Goal: Transaction & Acquisition: Obtain resource

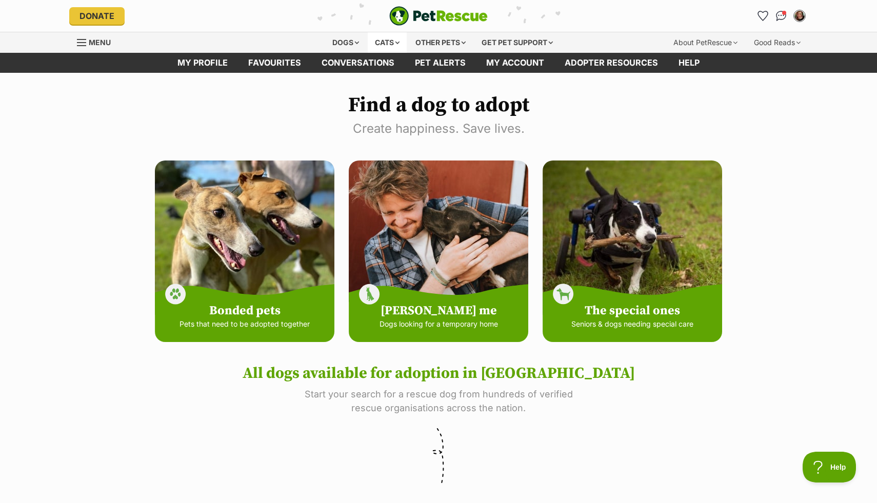
click at [387, 43] on div "Cats" at bounding box center [387, 42] width 39 height 21
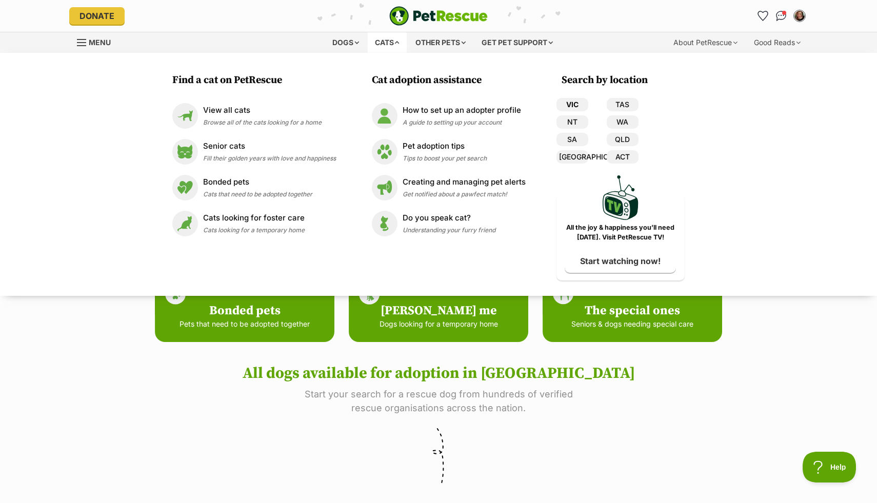
click at [582, 104] on link "VIC" at bounding box center [572, 104] width 32 height 13
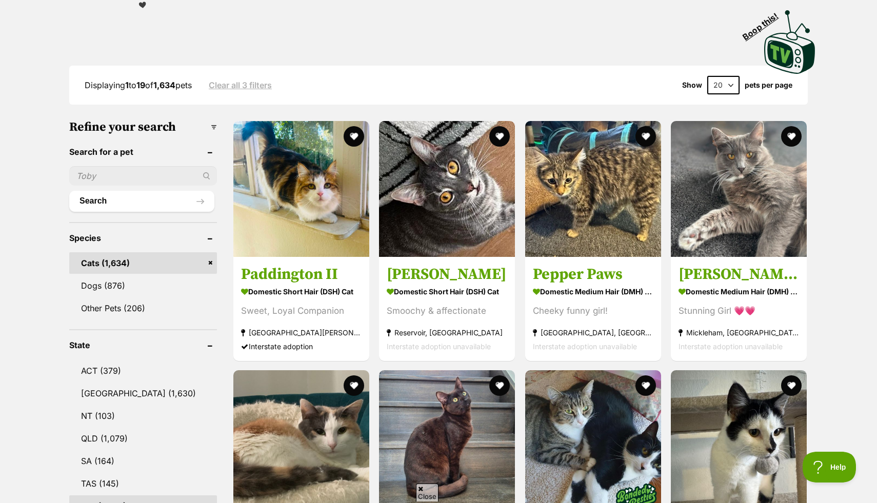
scroll to position [231, 0]
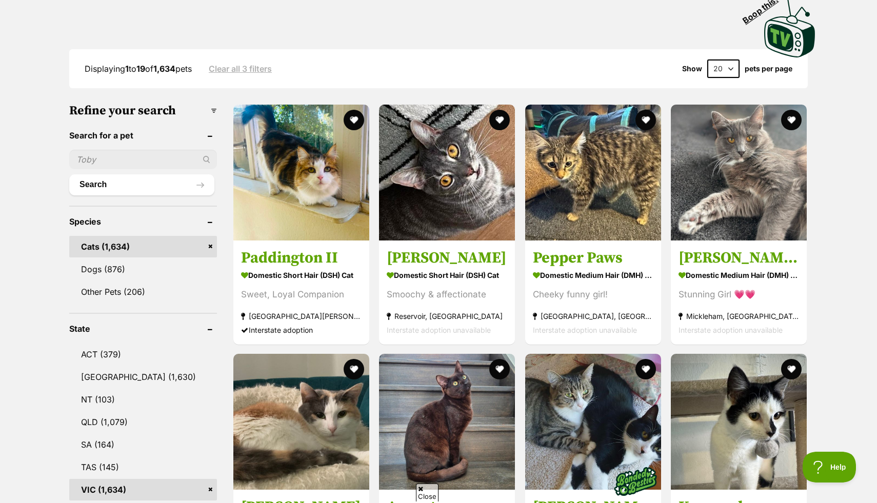
click at [731, 66] on select "20 40 60" at bounding box center [723, 68] width 32 height 18
select select "60"
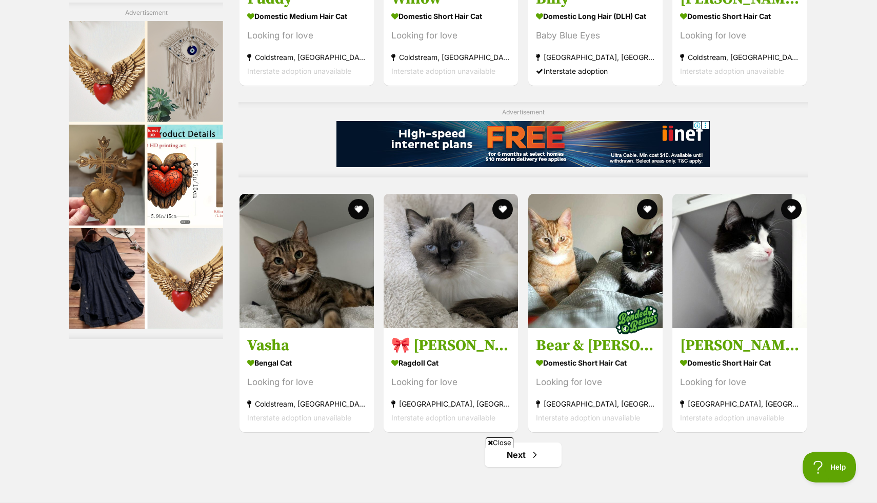
scroll to position [4758, 0]
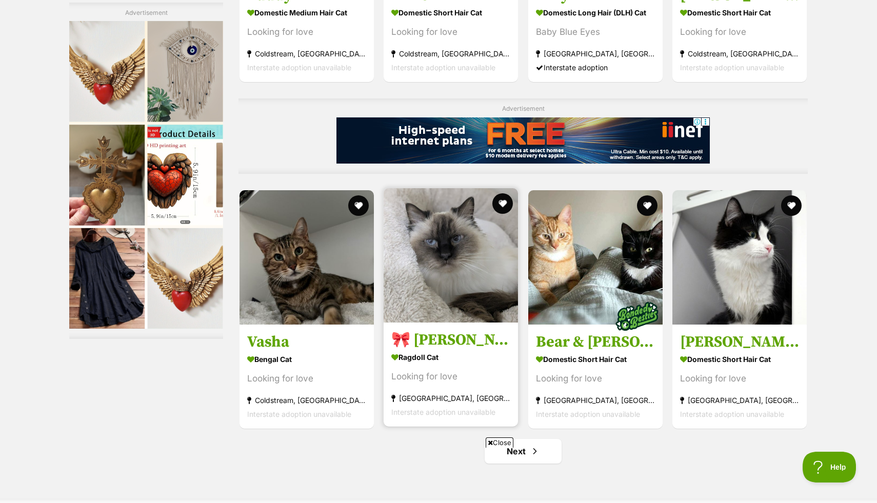
click at [455, 234] on img at bounding box center [451, 255] width 134 height 134
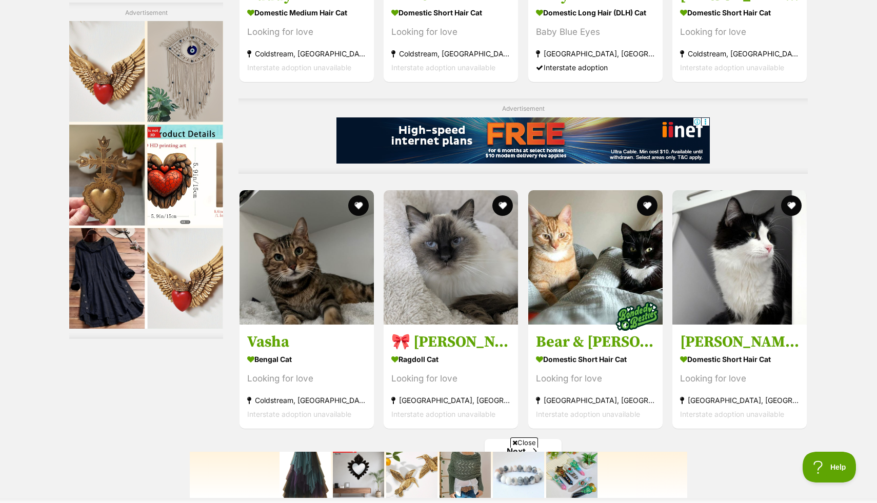
scroll to position [0, 0]
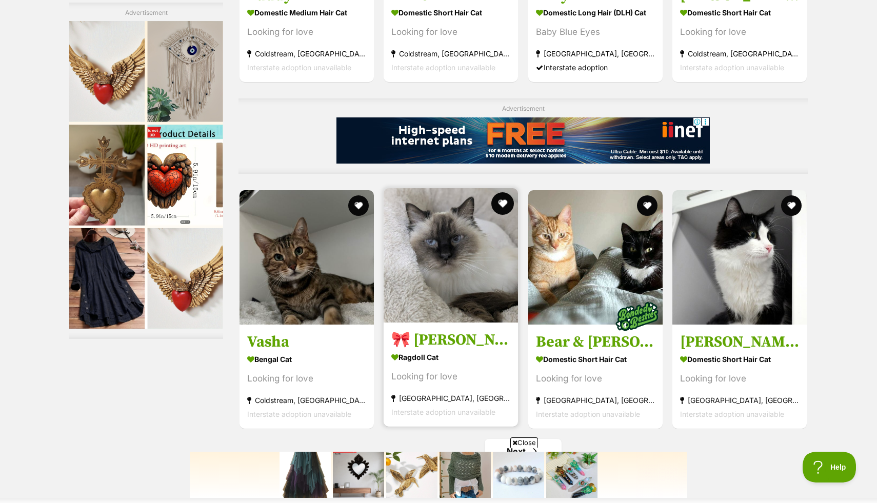
click at [498, 205] on button "favourite" at bounding box center [503, 203] width 23 height 23
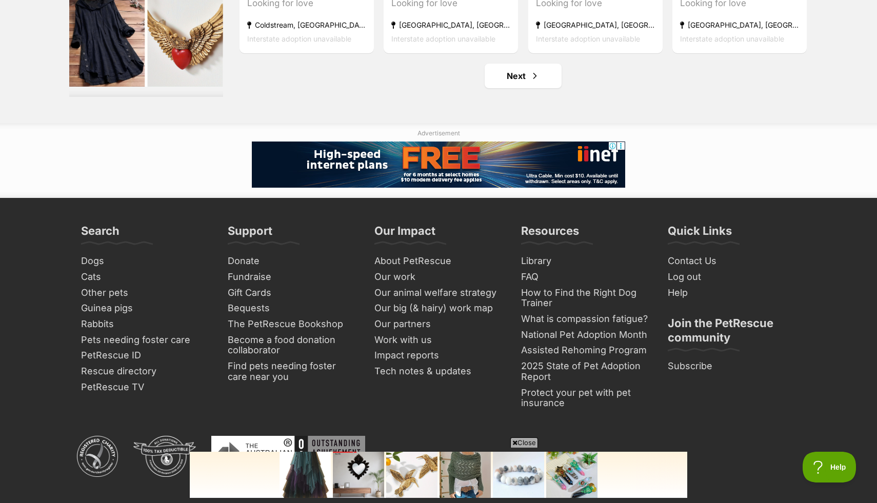
scroll to position [5141, 0]
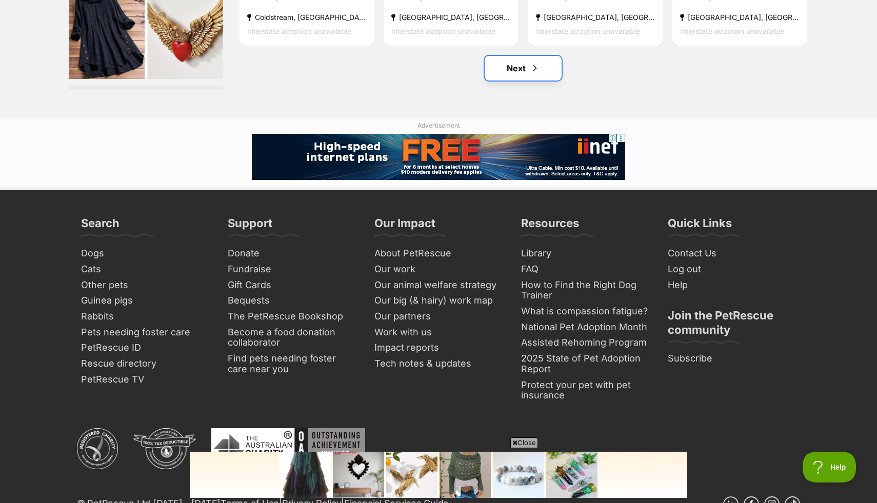
click at [545, 74] on link "Next" at bounding box center [523, 68] width 77 height 25
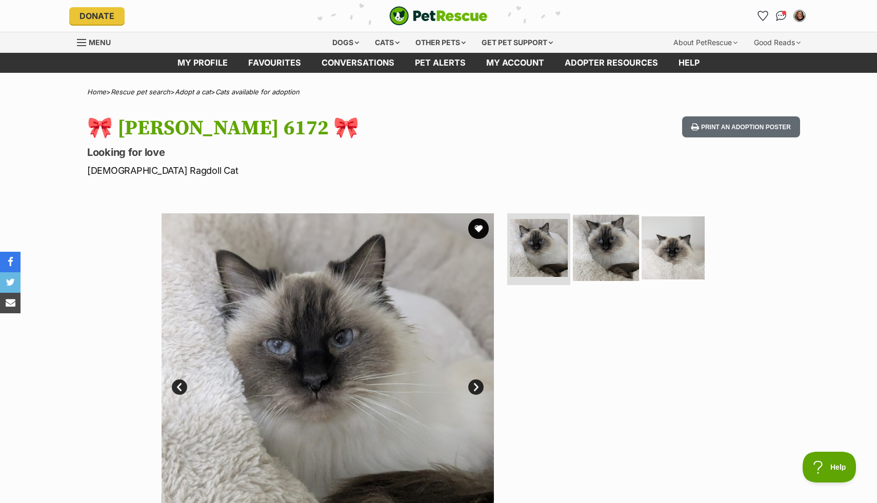
click at [612, 245] on img at bounding box center [606, 248] width 66 height 66
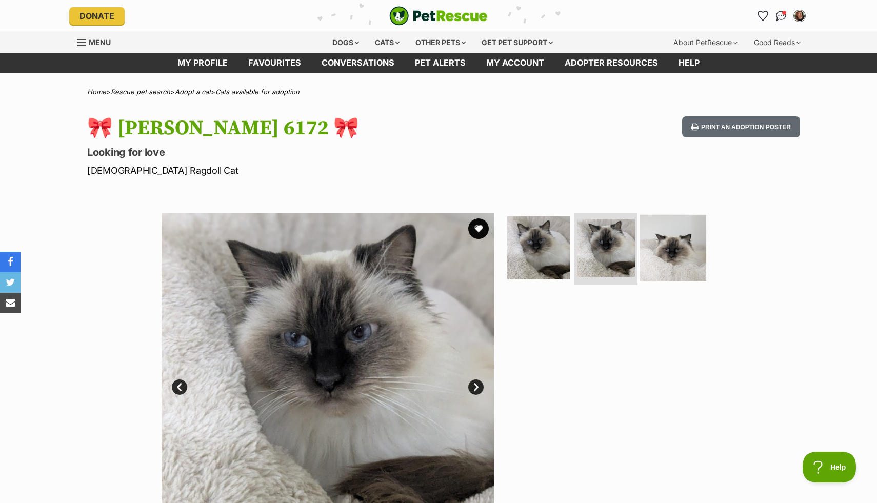
click at [693, 250] on img at bounding box center [673, 248] width 66 height 66
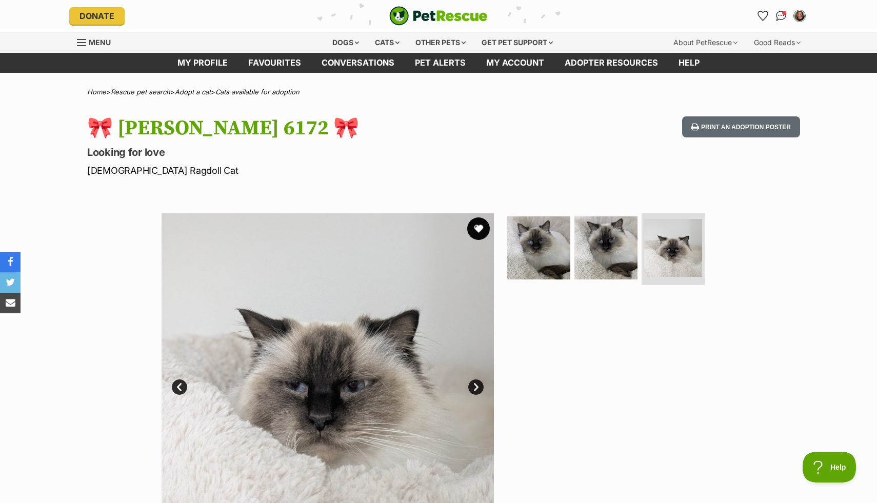
click at [471, 229] on button "favourite" at bounding box center [478, 228] width 23 height 23
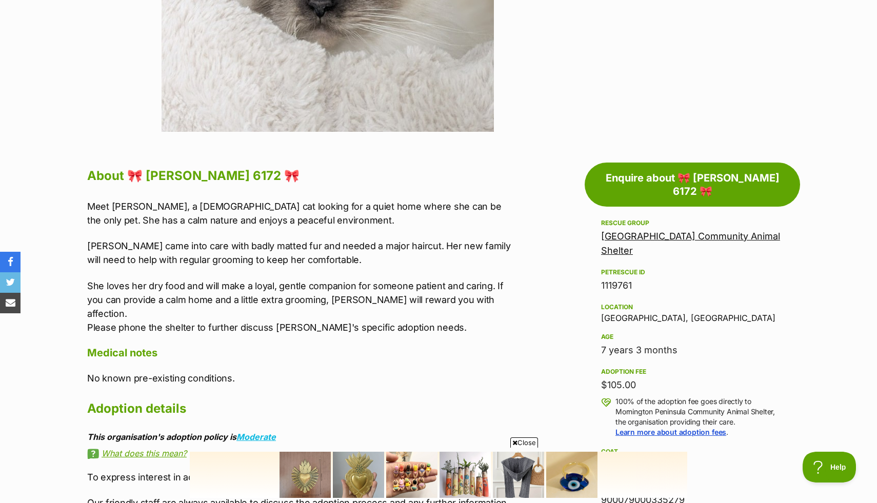
scroll to position [416, 0]
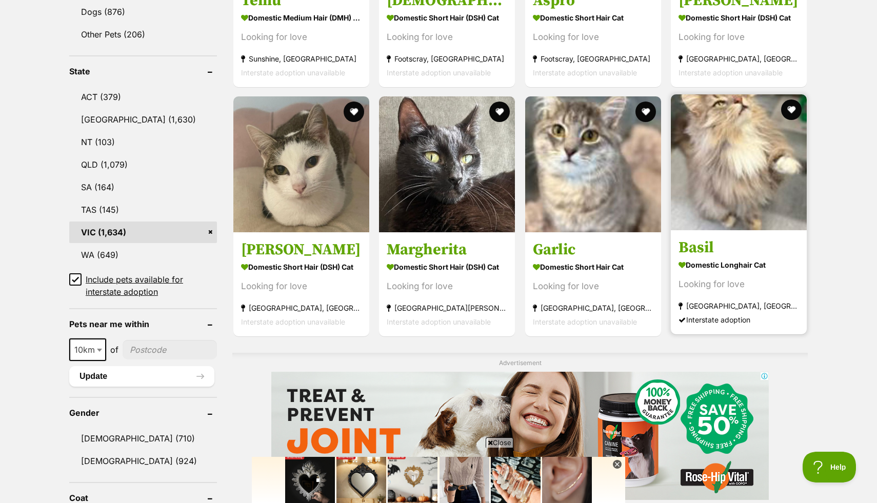
click at [740, 172] on img at bounding box center [739, 162] width 136 height 136
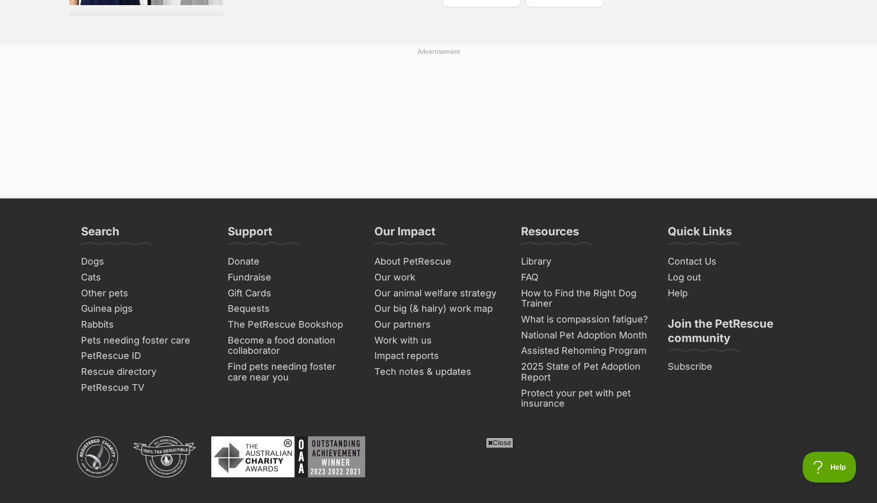
scroll to position [5525, 0]
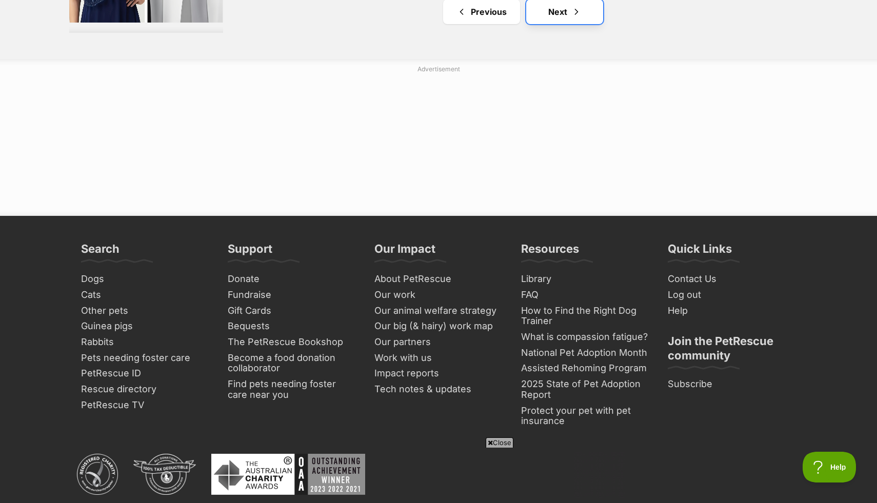
click at [564, 14] on link "Next" at bounding box center [564, 11] width 77 height 25
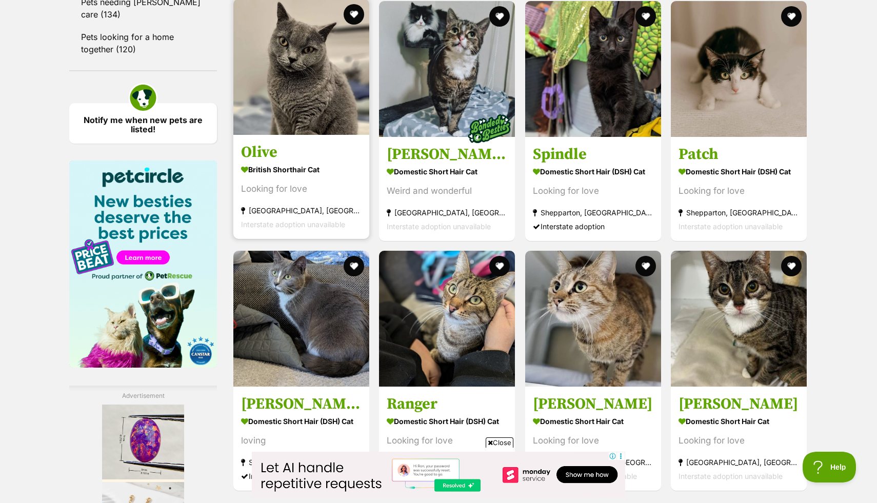
click at [290, 73] on img at bounding box center [301, 67] width 136 height 136
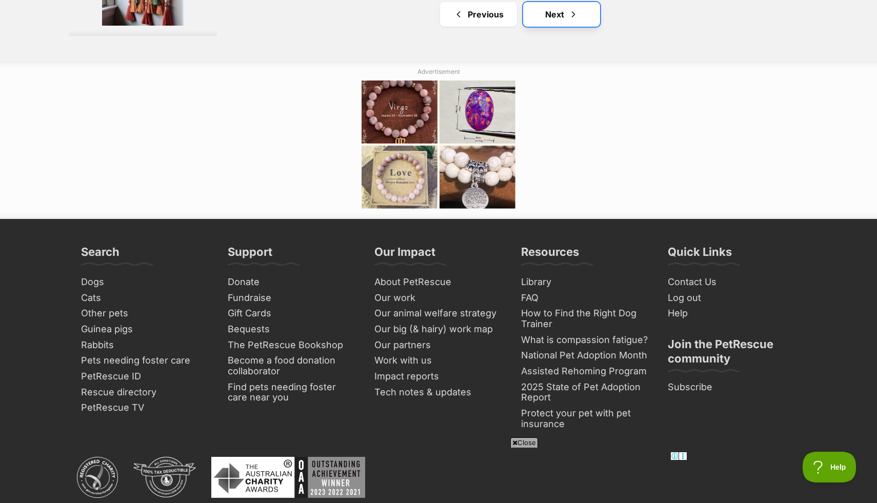
click at [574, 21] on span "Next page" at bounding box center [573, 14] width 10 height 12
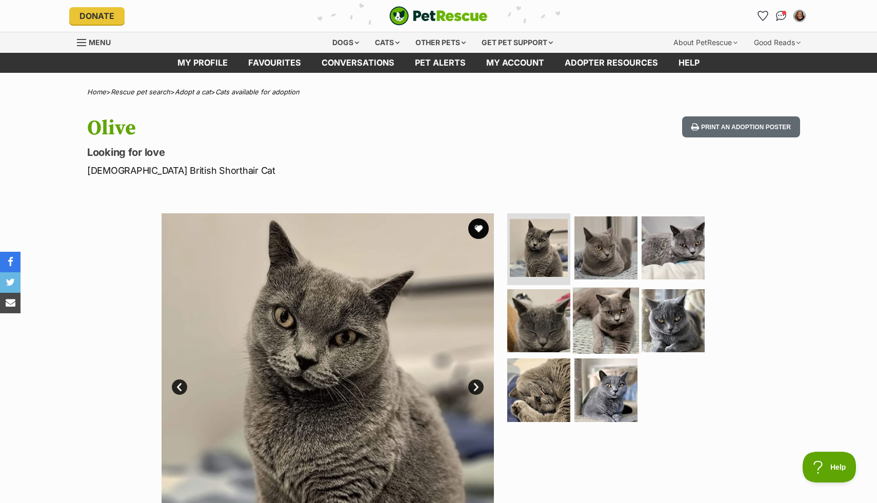
click at [606, 303] on img at bounding box center [606, 320] width 66 height 66
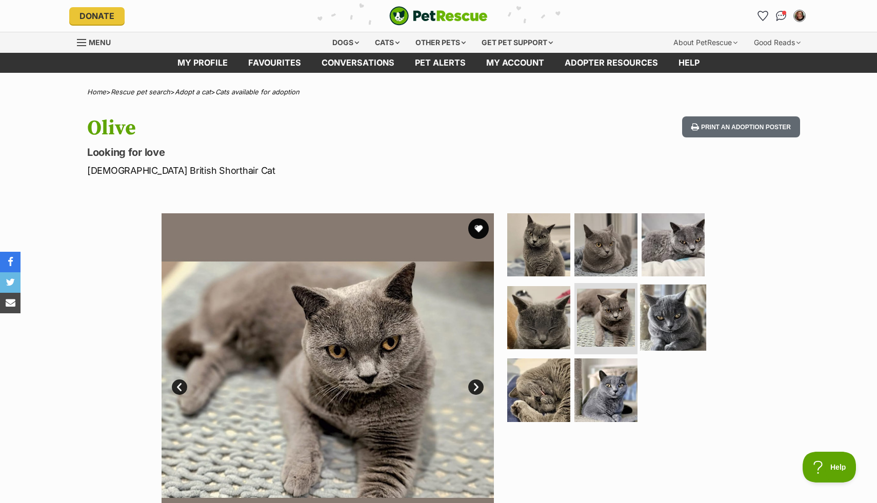
click at [681, 322] on img at bounding box center [673, 317] width 66 height 66
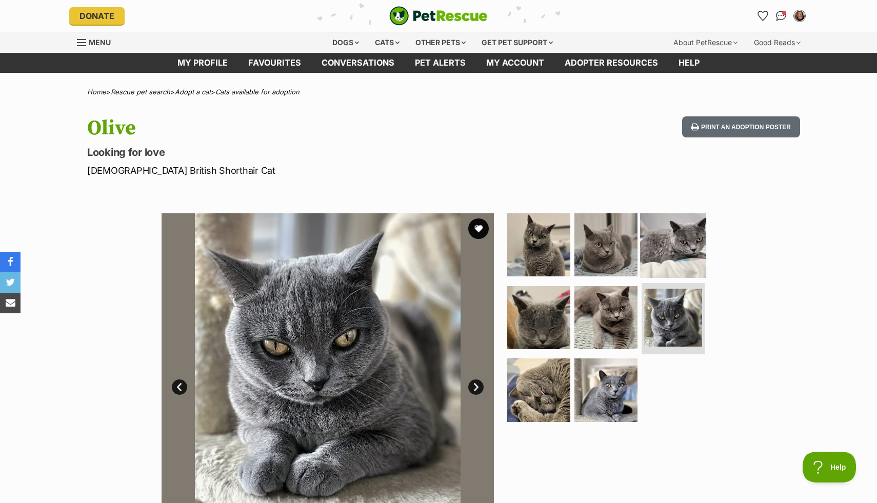
click at [681, 256] on img at bounding box center [673, 245] width 66 height 66
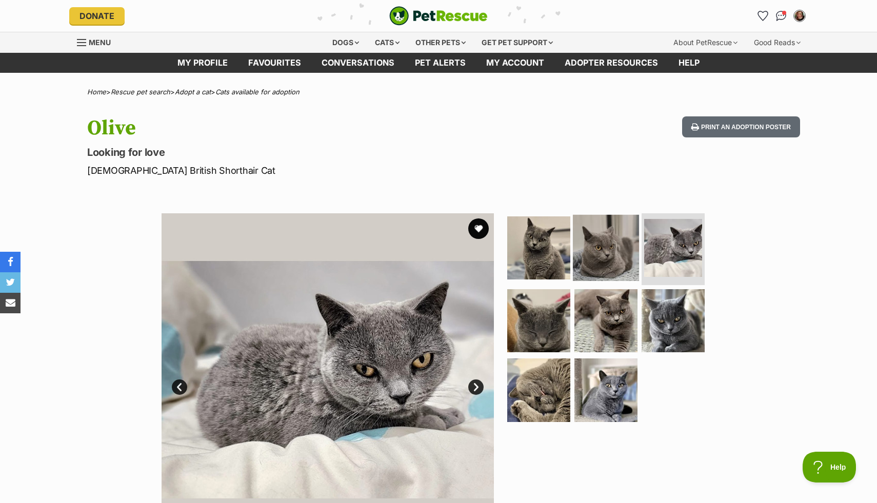
click at [618, 250] on img at bounding box center [606, 248] width 66 height 66
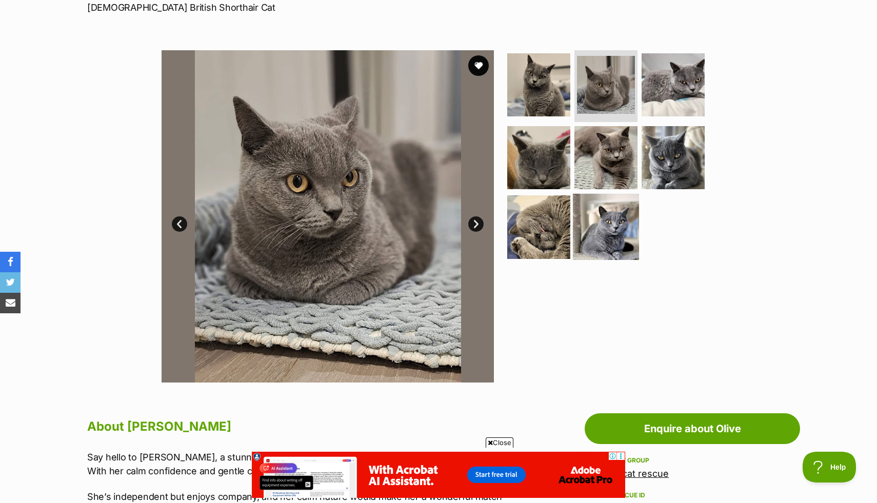
scroll to position [159, 0]
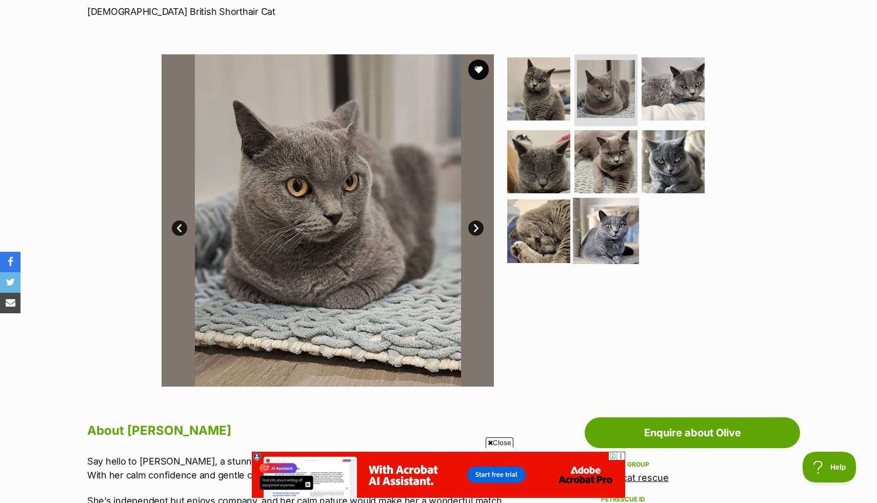
click at [613, 230] on img at bounding box center [606, 231] width 66 height 66
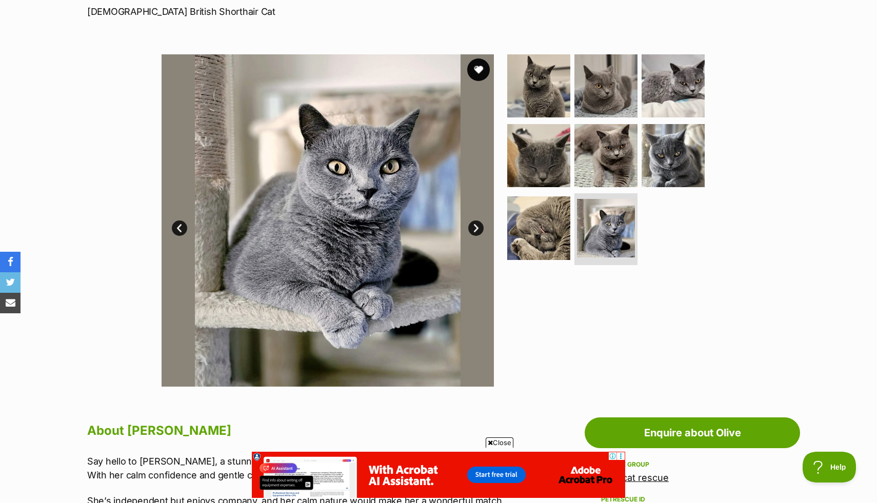
click at [482, 69] on button "favourite" at bounding box center [478, 69] width 23 height 23
